Goal: Task Accomplishment & Management: Complete application form

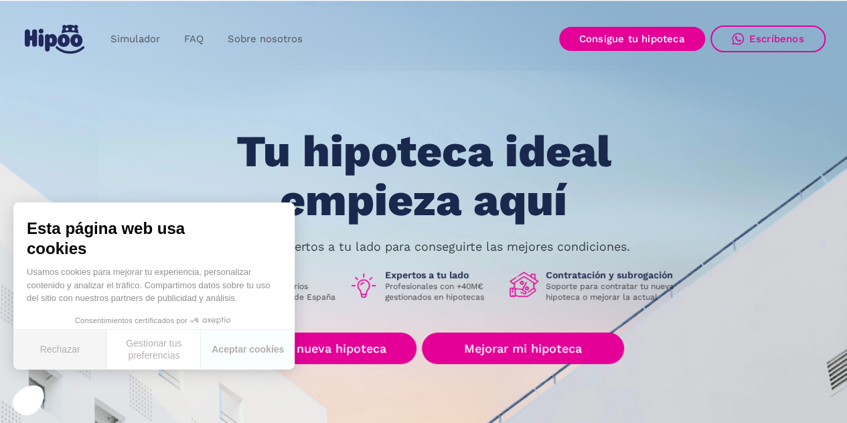
click at [86, 354] on button "Rechazar" at bounding box center [60, 350] width 94 height 40
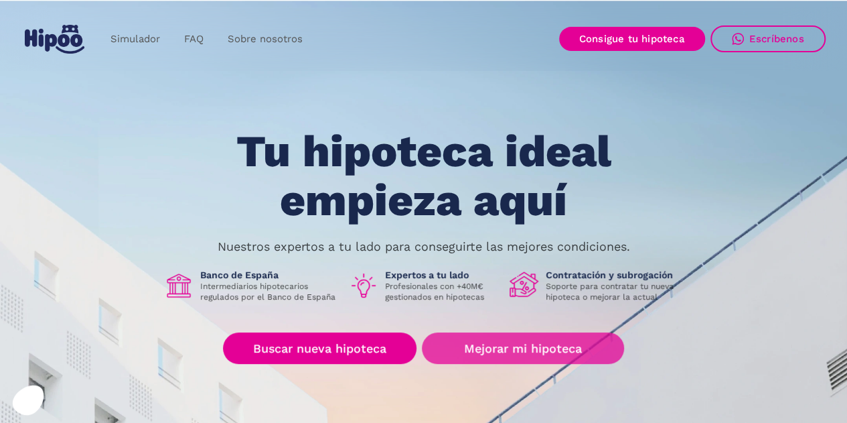
click at [500, 348] on link "Mejorar mi hipoteca" at bounding box center [523, 347] width 202 height 31
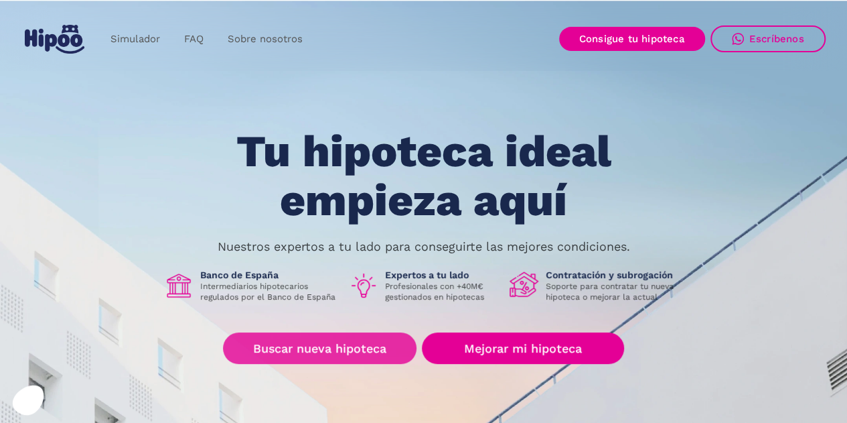
click at [349, 353] on link "Buscar nueva hipoteca" at bounding box center [320, 347] width 194 height 31
